Goal: Find specific page/section: Find specific page/section

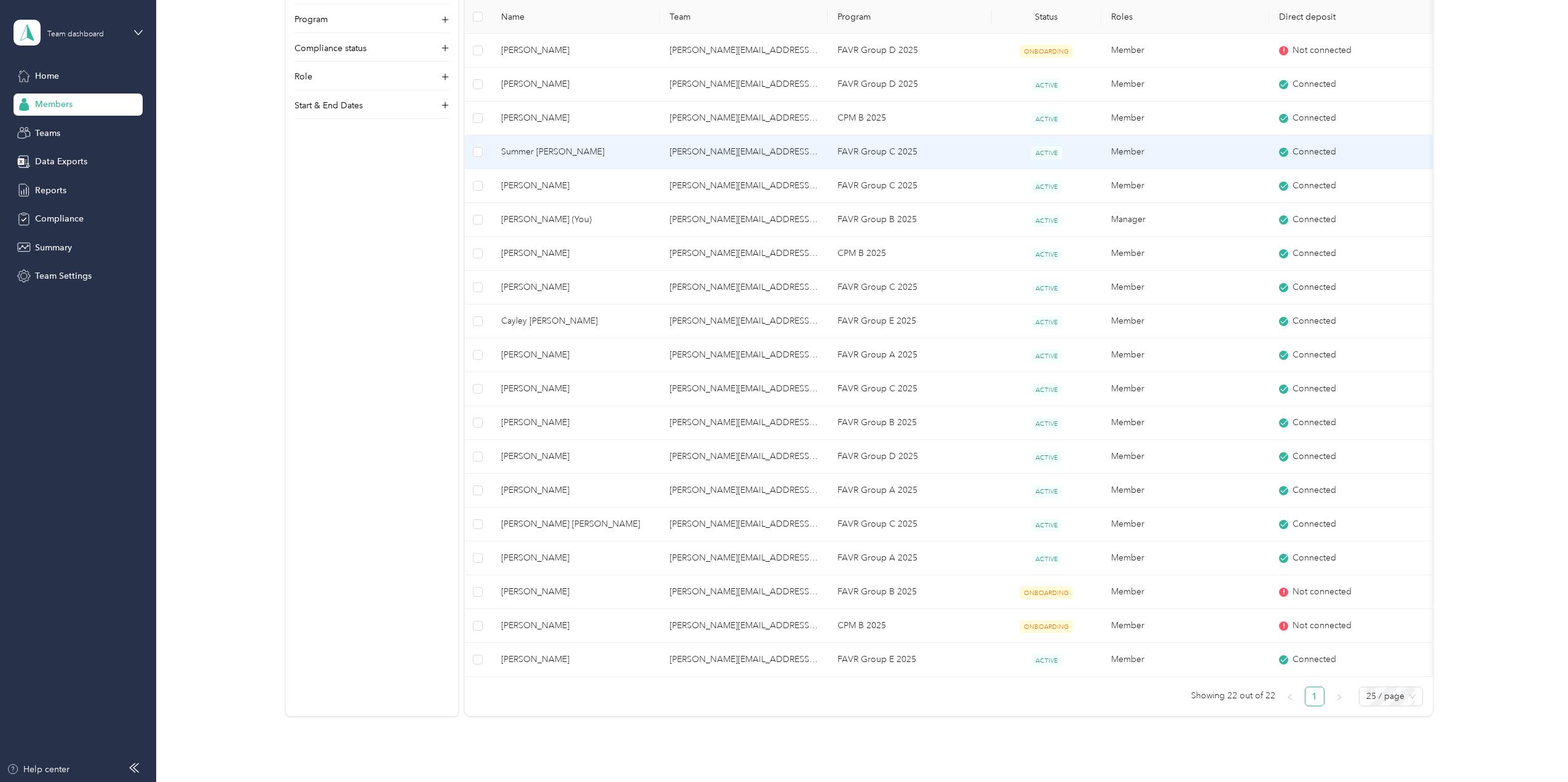
scroll to position [337, 0]
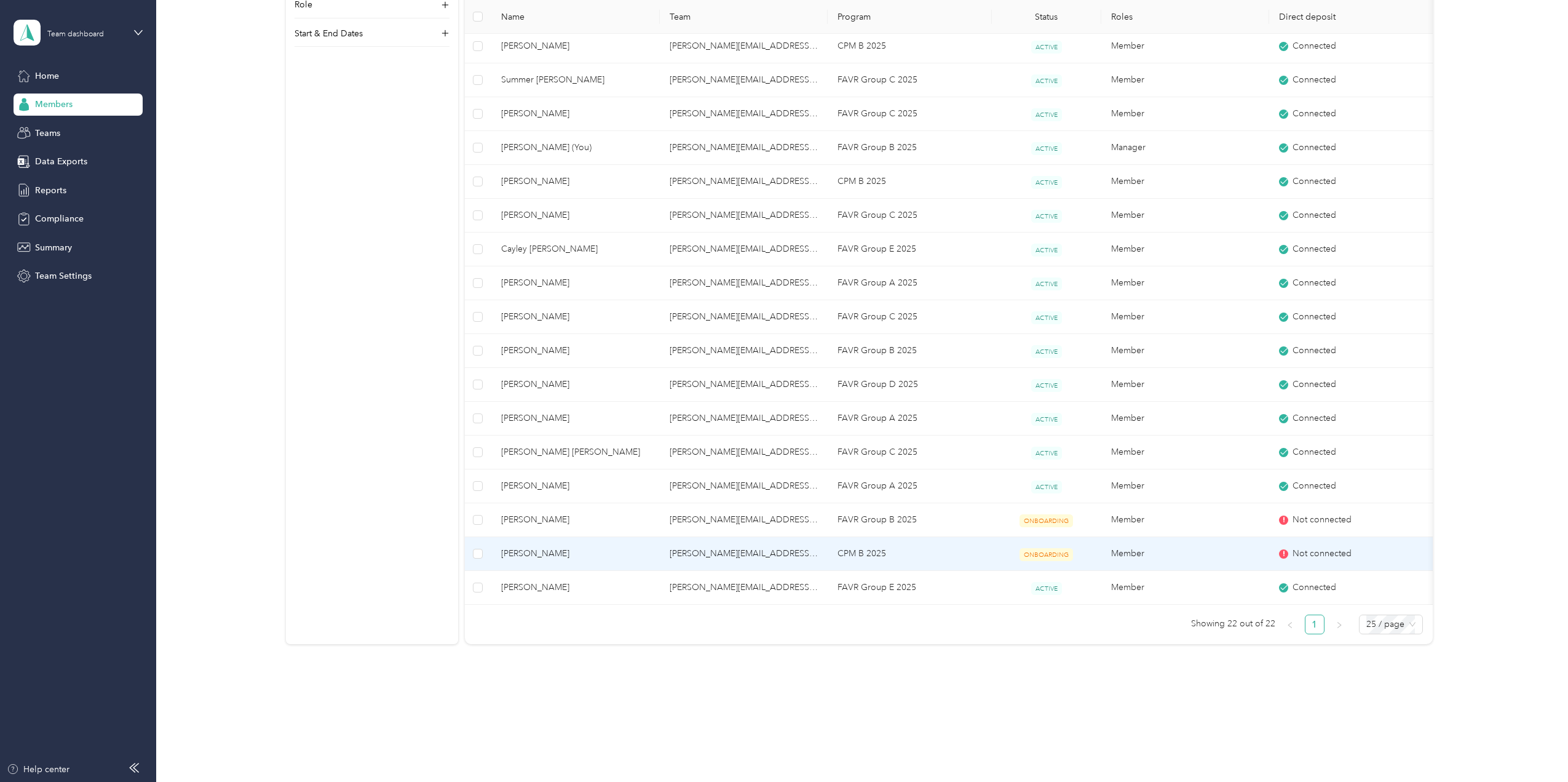
click at [1033, 555] on span "ONBOARDING" at bounding box center [1047, 555] width 54 height 13
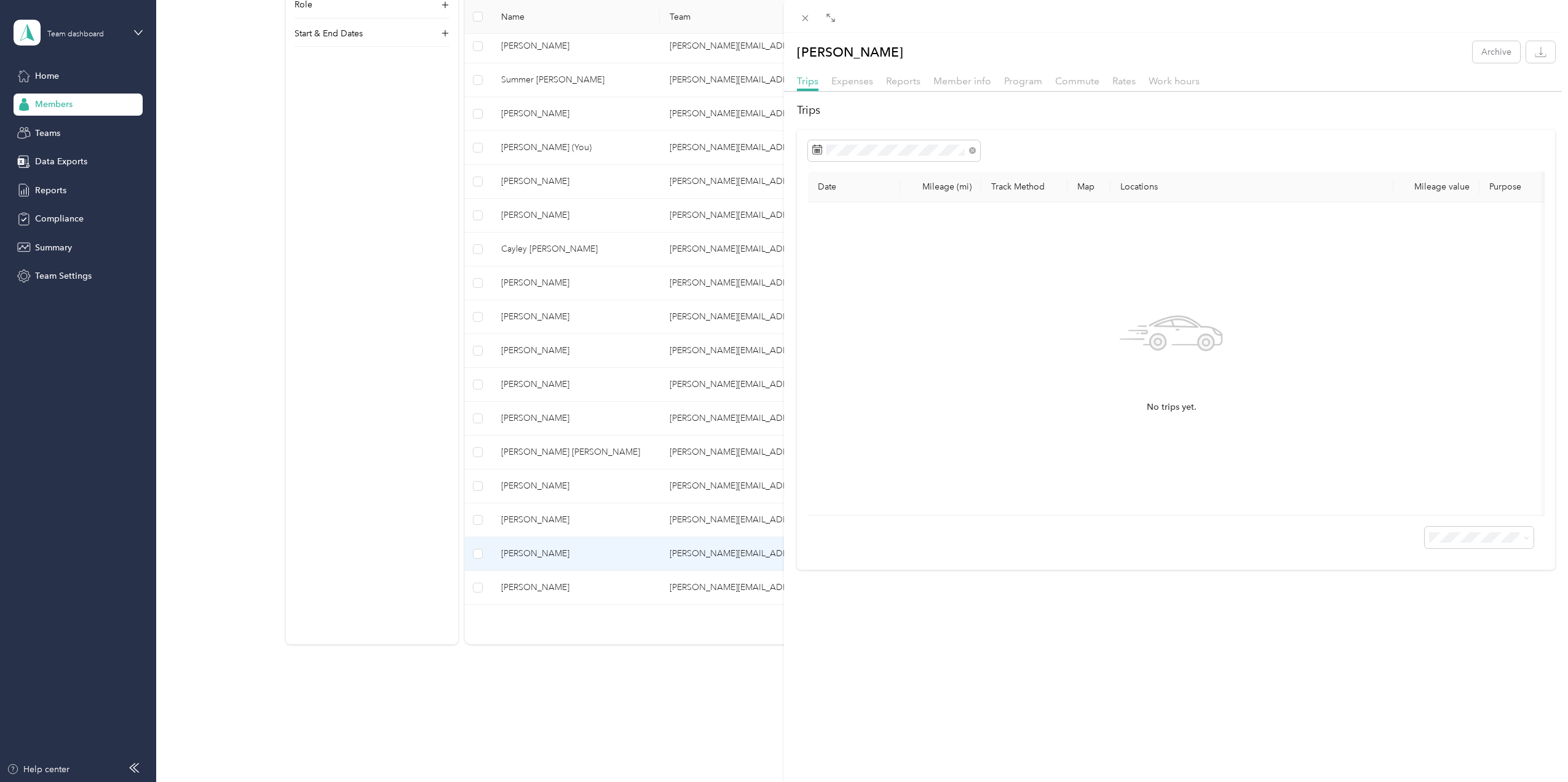
click at [399, 186] on div "[PERSON_NAME] Archive Trips Expenses Reports Member info Program Commute Rates …" at bounding box center [784, 391] width 1568 height 782
